Goal: Task Accomplishment & Management: Use online tool/utility

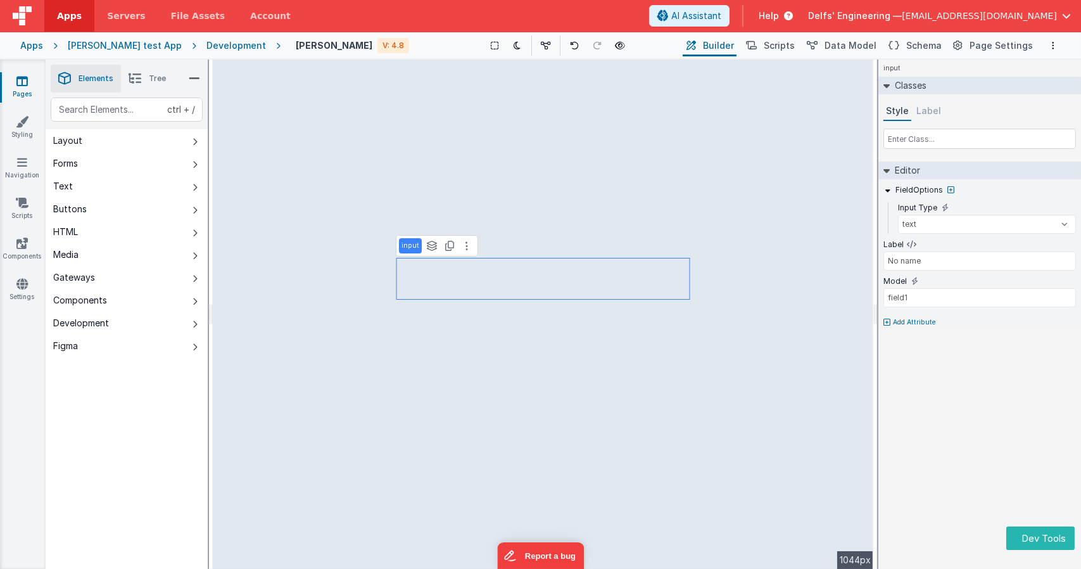
click at [909, 403] on div "input Classes Style Label Editor FieldOptions Input Type text number password e…" at bounding box center [979, 314] width 203 height 509
type input "Username"
select select "string"
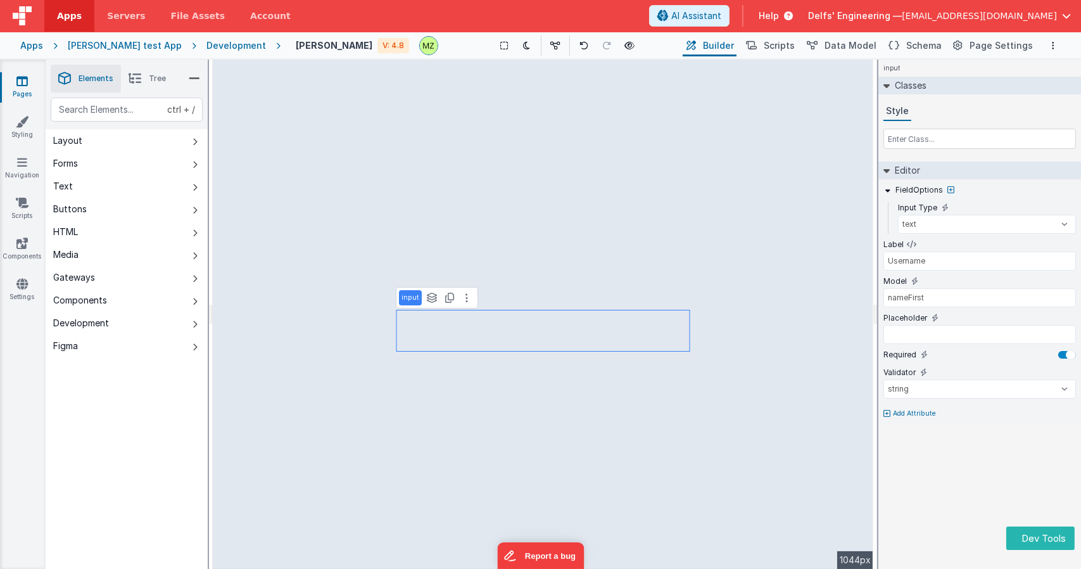
click at [952, 453] on div "input Classes Style Editor FieldOptions Input Type text number password email L…" at bounding box center [979, 314] width 203 height 509
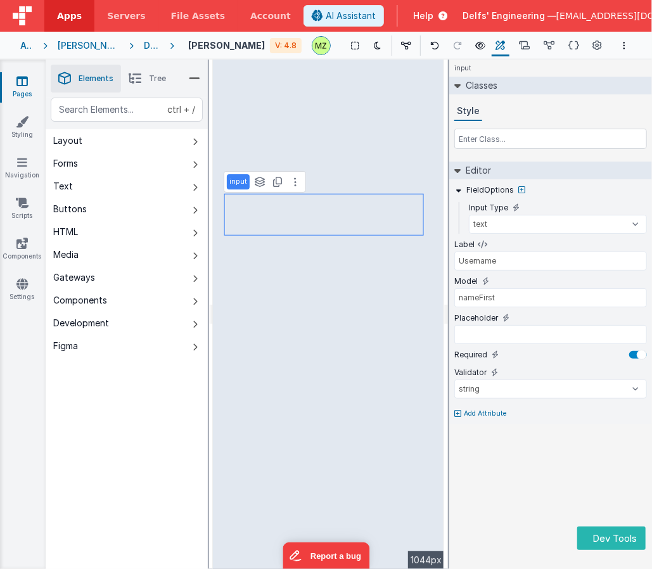
click at [525, 482] on div "input Classes Style Editor FieldOptions Input Type text number password email L…" at bounding box center [550, 314] width 203 height 509
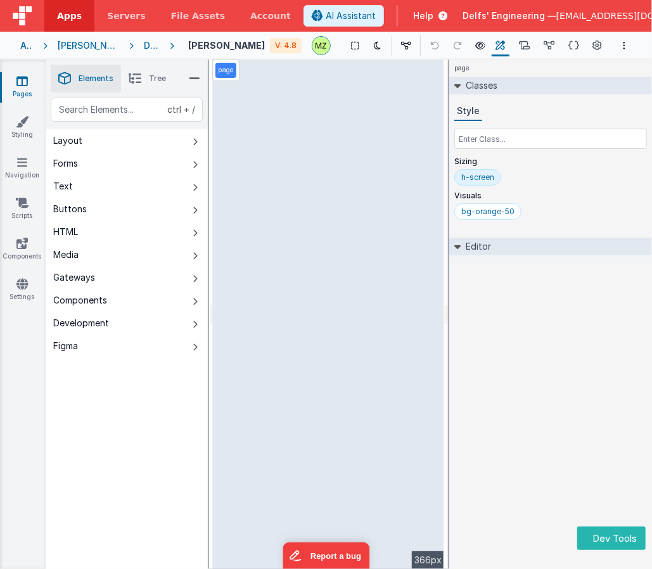
click at [504, 334] on div "page Classes Style Sizing h-screen Visuals bg-orange-50 Editor DEV: Focus DEV: …" at bounding box center [550, 314] width 203 height 509
select select "string"
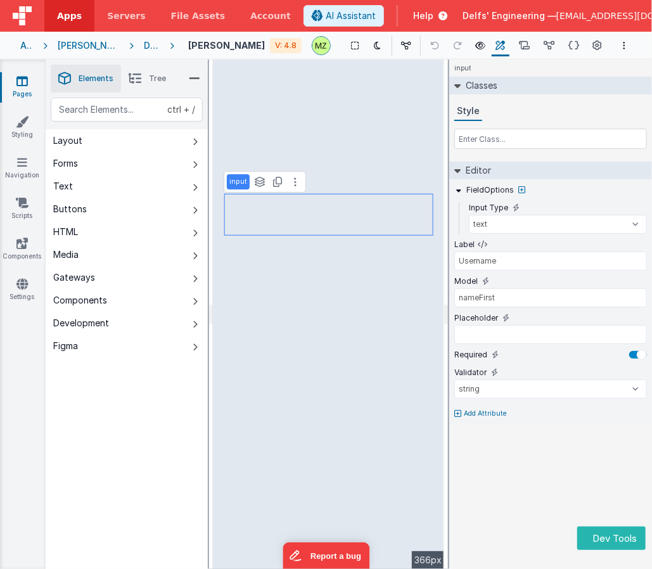
type input "No name"
type input "field1"
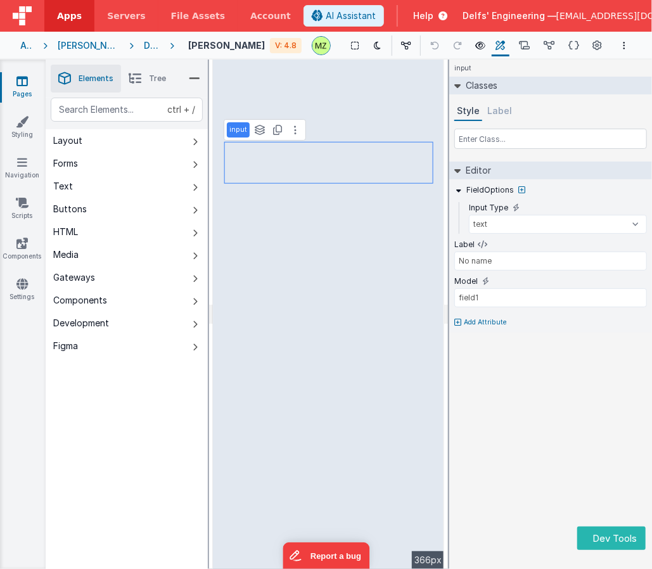
type input "Username"
select select "string"
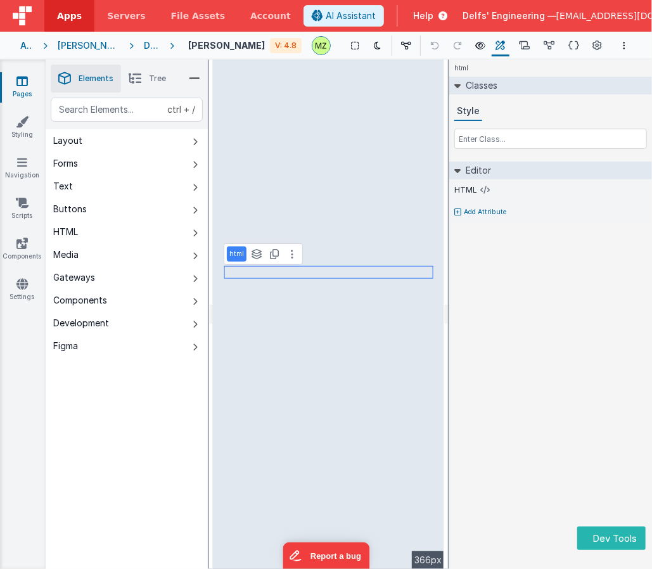
click at [499, 346] on div "html Classes Style Editor HTML Add Attribute DEV: Focus DEV: builderToggleCondi…" at bounding box center [550, 314] width 203 height 509
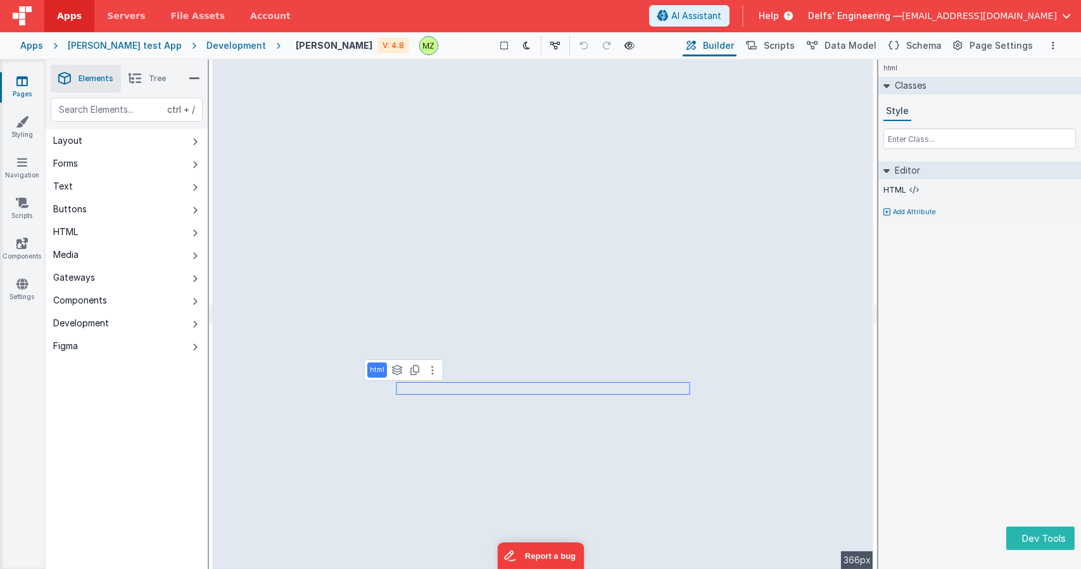
click at [651, 446] on div "html Classes Style Editor HTML Add Attribute DEV: Focus DEV: builderToggleCondi…" at bounding box center [979, 314] width 203 height 509
select select "string"
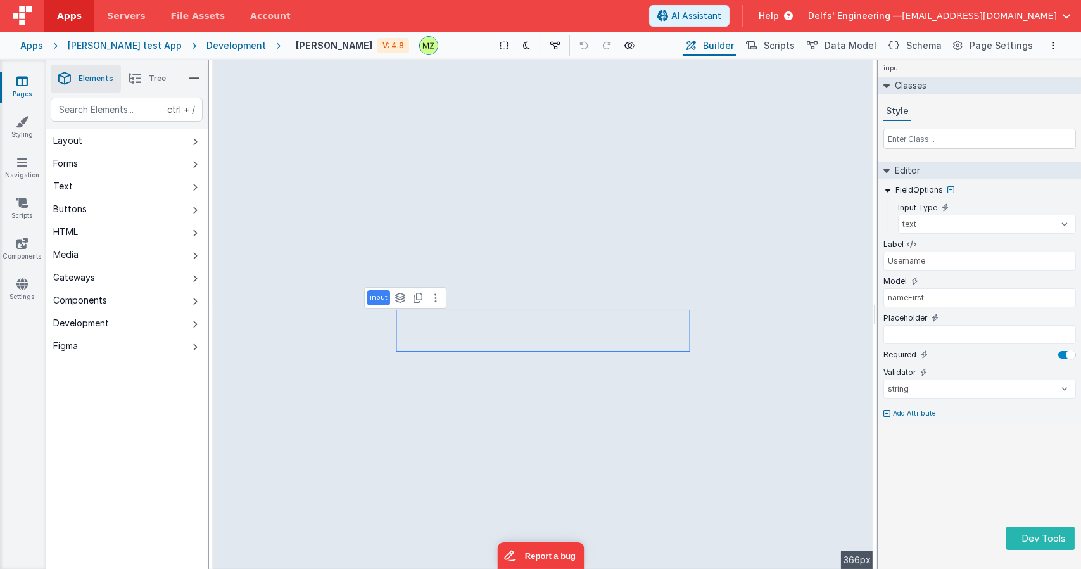
click at [651, 465] on div "input Classes Style Editor FieldOptions Input Type text number password email L…" at bounding box center [979, 314] width 203 height 509
click at [425, 294] on div "See Layers ctrl + L Duplicate ctrl + D" at bounding box center [418, 297] width 51 height 15
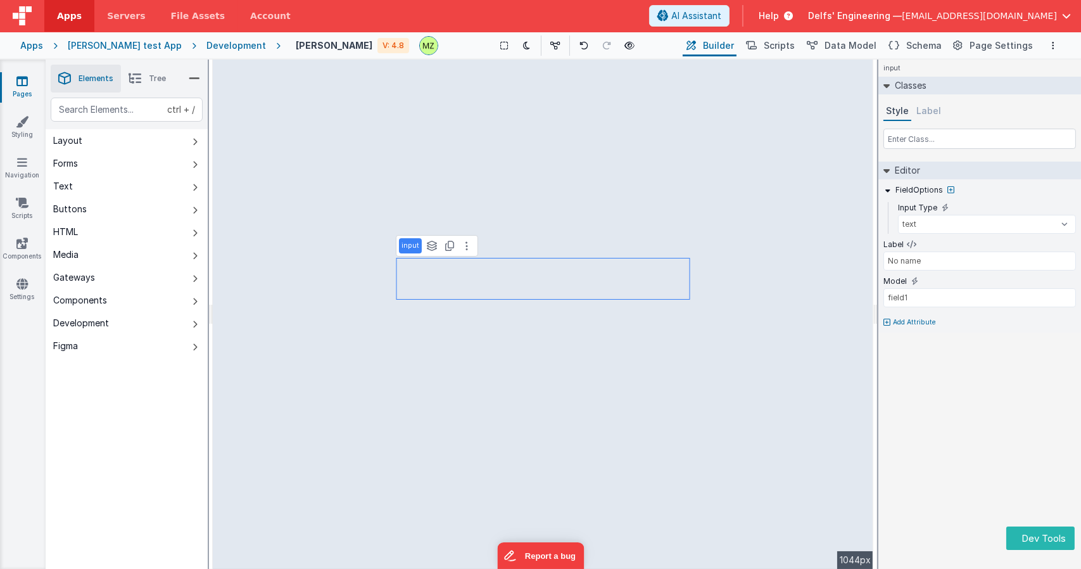
type input "No name"
type input "field1"
type input "Username"
select select "string"
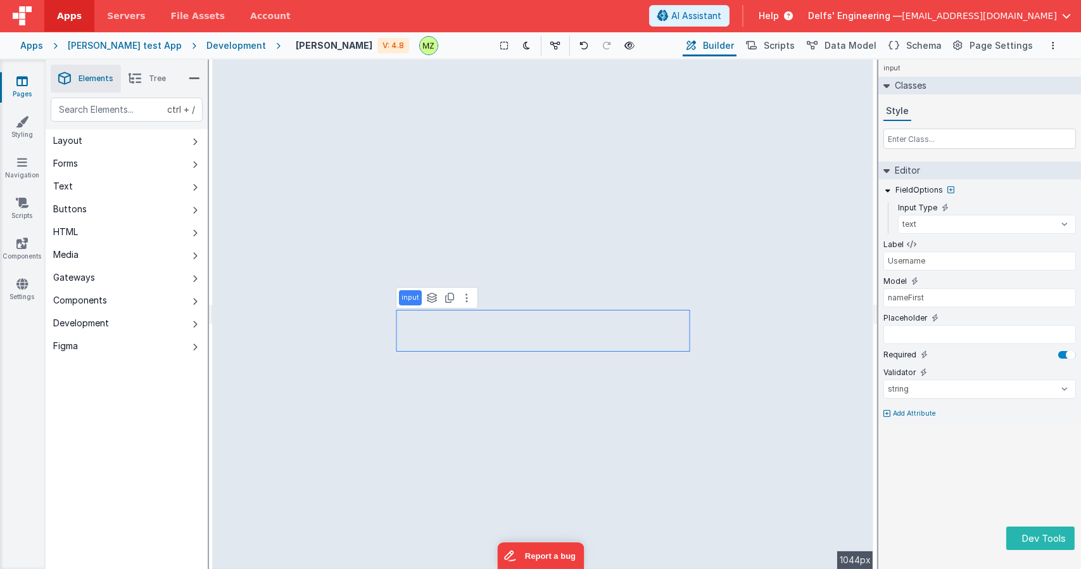
click at [949, 489] on div "input Classes Style Editor FieldOptions Input Type text number password email L…" at bounding box center [979, 314] width 203 height 509
click at [998, 458] on div "input Classes Style Editor FieldOptions Input Type text number password email L…" at bounding box center [979, 314] width 203 height 509
type input "No name"
type input "field1"
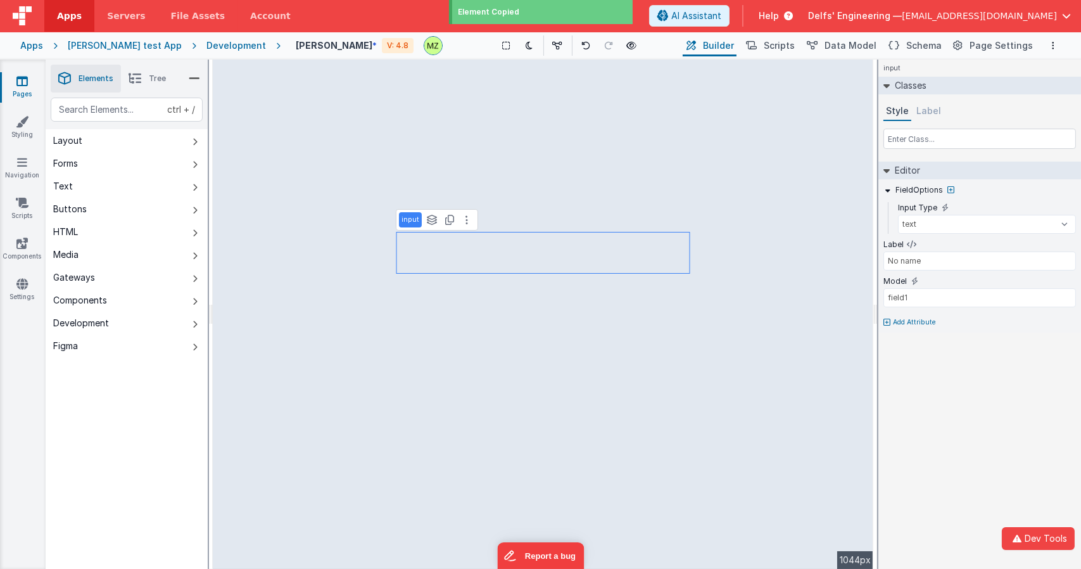
click at [948, 386] on div "input Classes Style Label Editor FieldOptions Input Type text number password e…" at bounding box center [979, 314] width 203 height 509
click at [467, 228] on div "input See Layers ctrl + L Duplicate ctrl + D" at bounding box center [437, 220] width 82 height 22
click at [466, 224] on icon at bounding box center [467, 220] width 3 height 10
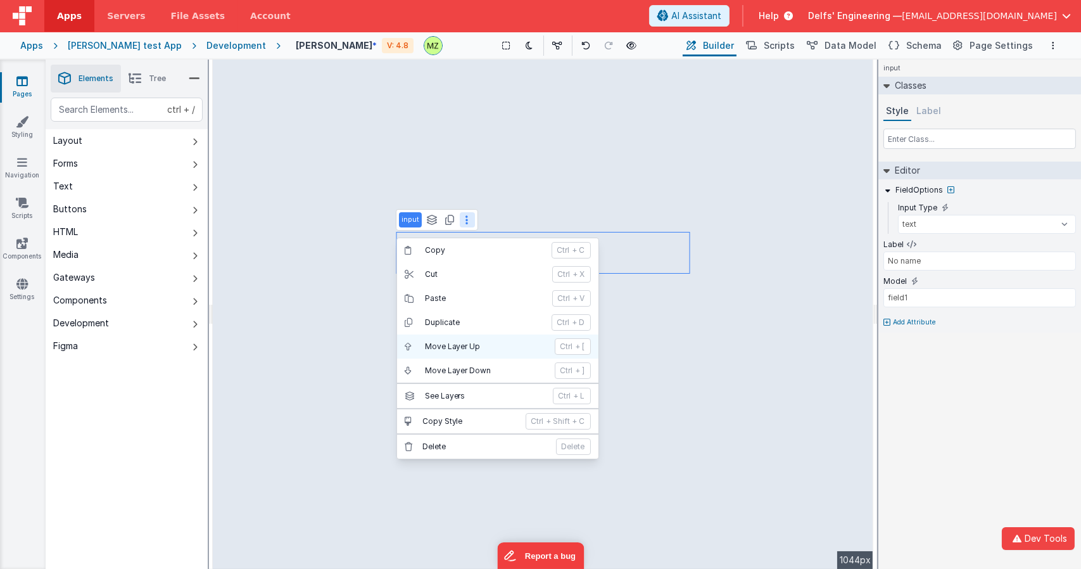
click at [564, 341] on p "ctrl" at bounding box center [566, 346] width 13 height 10
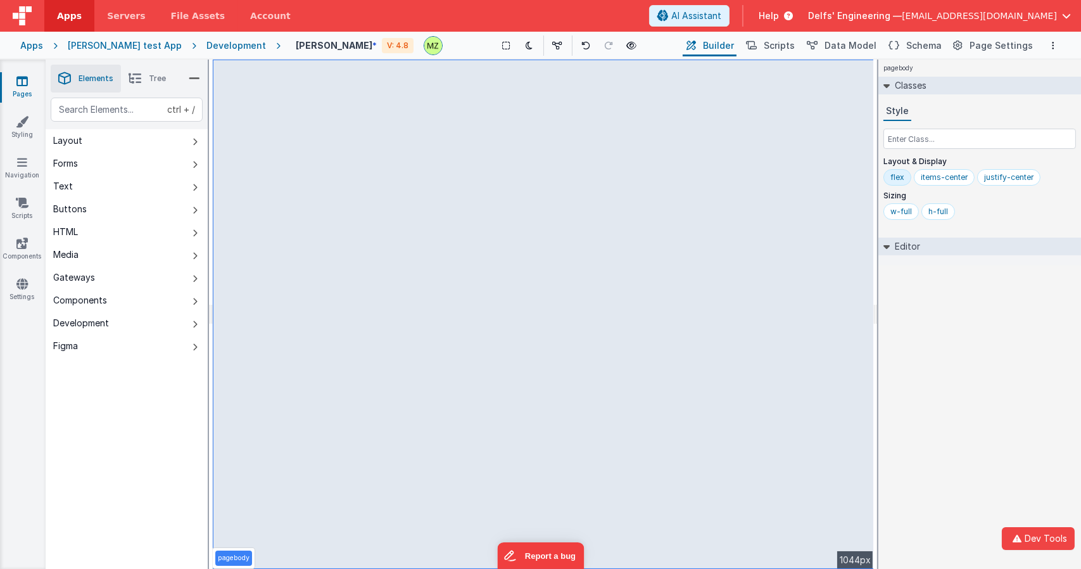
click at [1005, 379] on div "pagebody Classes Style Layout & Display flex items-center justify-center Sizing…" at bounding box center [979, 314] width 203 height 509
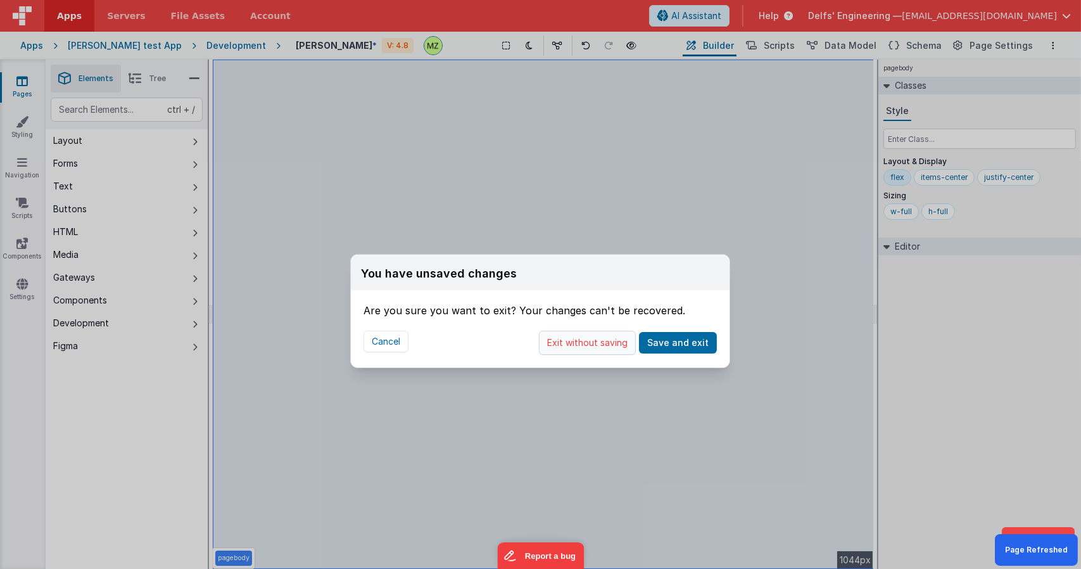
click at [605, 334] on button "Exit without saving" at bounding box center [587, 343] width 97 height 24
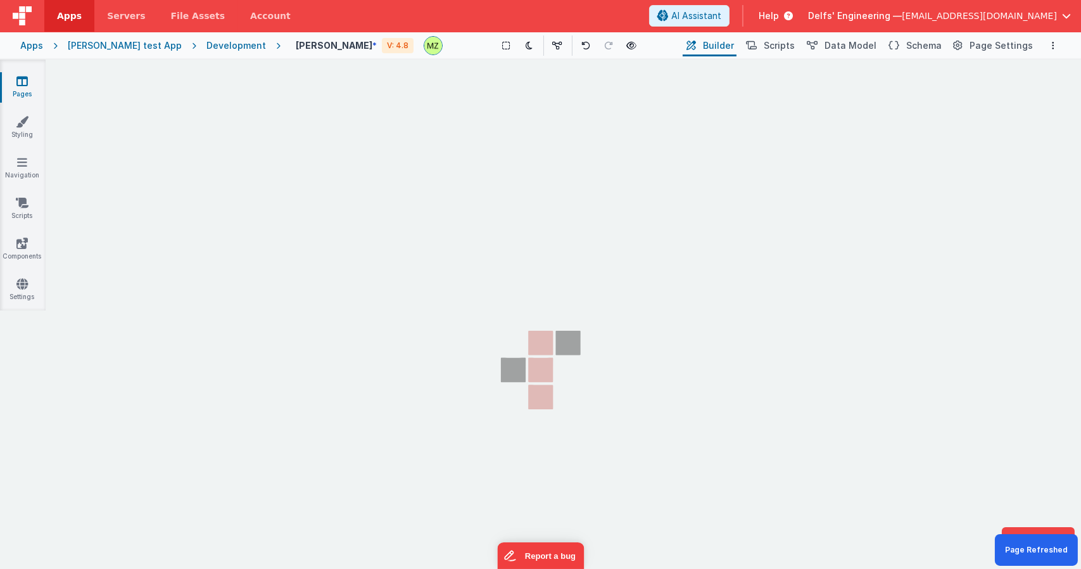
click at [781, 378] on section "Pages Styling Navigation Scripts Components Settings" at bounding box center [540, 327] width 1081 height 535
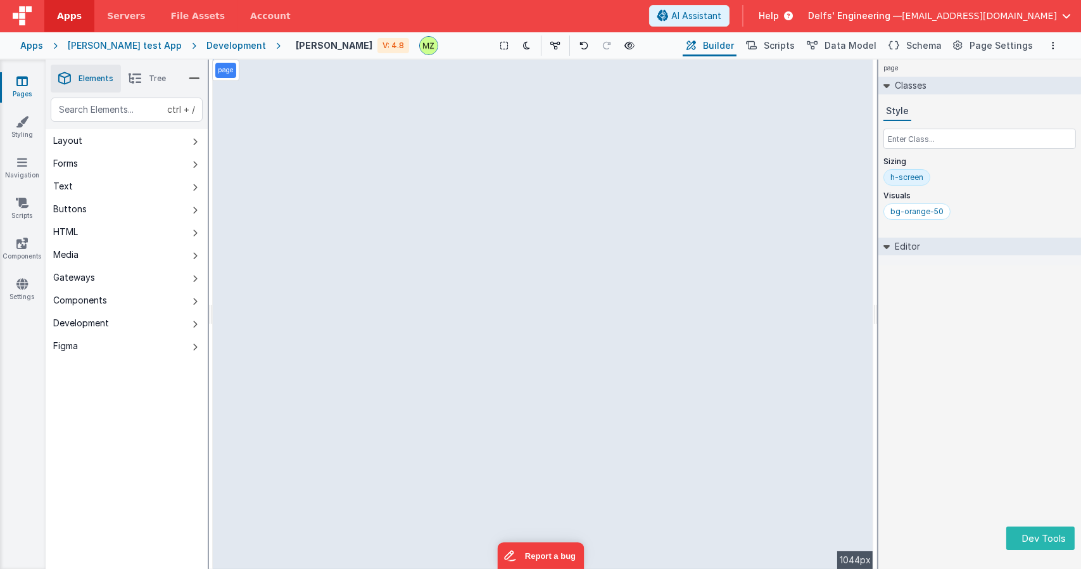
click at [1014, 357] on div "page Classes Style Sizing h-screen Visuals bg-orange-50 Editor DEV: Focus DEV: …" at bounding box center [979, 314] width 203 height 509
click at [985, 400] on div "page Classes Style Sizing h-screen Visuals bg-orange-50 Editor DEV: Focus DEV: …" at bounding box center [979, 314] width 203 height 509
click at [970, 465] on div "page Classes Style Sizing h-screen Visuals bg-orange-50 Editor DEV: Focus DEV: …" at bounding box center [979, 314] width 203 height 509
click at [935, 484] on div "page Classes Style Sizing h-screen Visuals bg-orange-50 Editor DEV: Focus DEV: …" at bounding box center [979, 314] width 203 height 509
click at [985, 362] on div "page Classes Style Sizing h-screen Visuals bg-orange-50 Editor DEV: Focus DEV: …" at bounding box center [979, 314] width 203 height 509
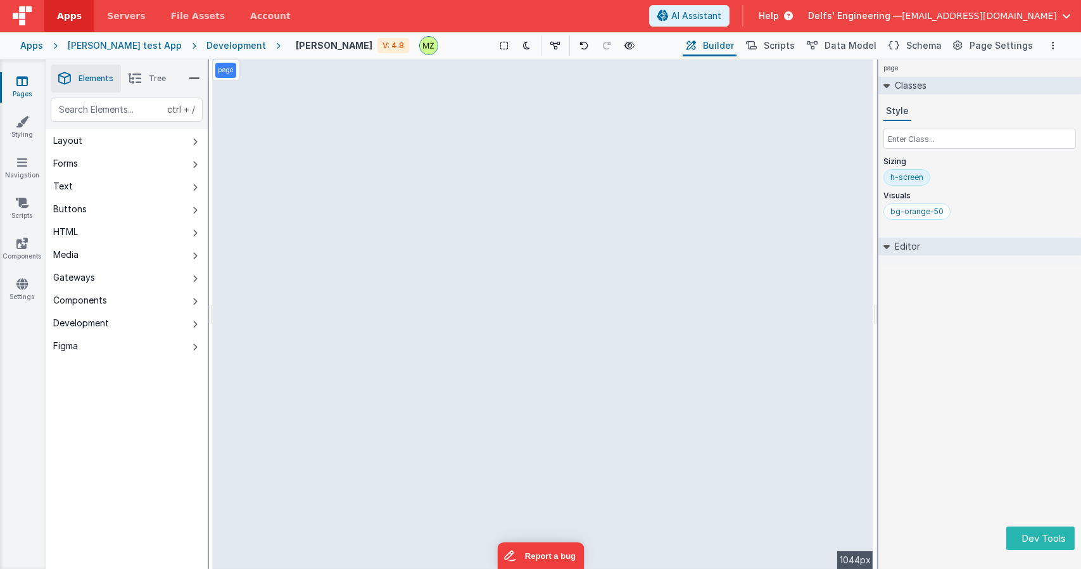
click at [997, 460] on div "page Classes Style Sizing h-screen Visuals bg-orange-50 Editor DEV: Focus DEV: …" at bounding box center [979, 314] width 203 height 509
click at [990, 450] on div "page Classes Style Sizing h-screen Visuals bg-orange-50 Editor DEV: Focus DEV: …" at bounding box center [979, 314] width 203 height 509
click at [997, 286] on div "page Classes Style Sizing h-screen Visuals bg-orange-50 Editor DEV: Focus DEV: …" at bounding box center [979, 314] width 203 height 509
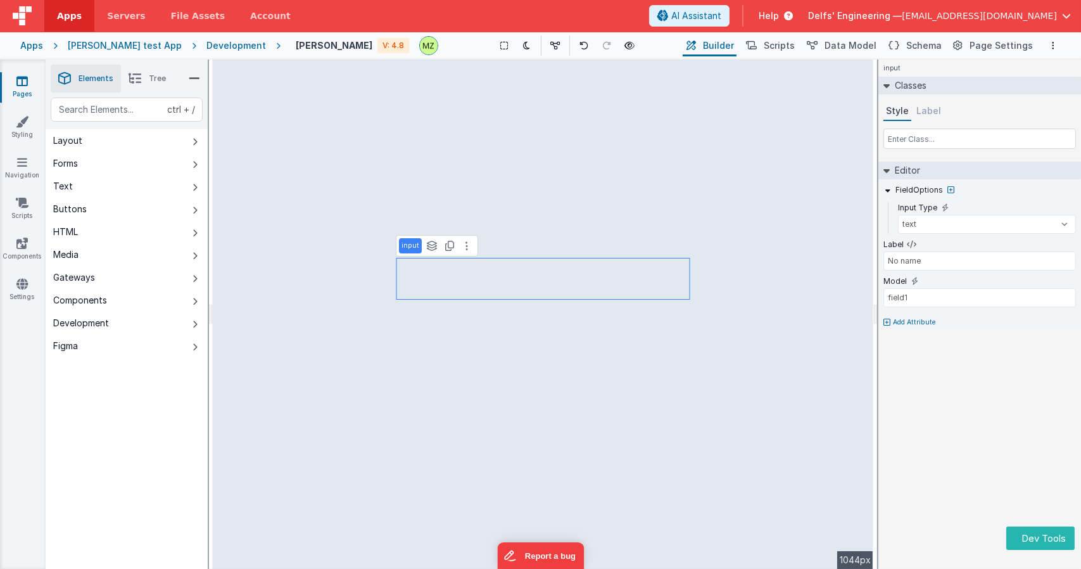
click at [942, 440] on div "input Classes Style Label Editor FieldOptions Input Type text number password e…" at bounding box center [979, 314] width 203 height 509
click at [963, 472] on div "input Classes Style Label Editor FieldOptions Input Type text number password e…" at bounding box center [979, 314] width 203 height 509
